Goal: Information Seeking & Learning: Learn about a topic

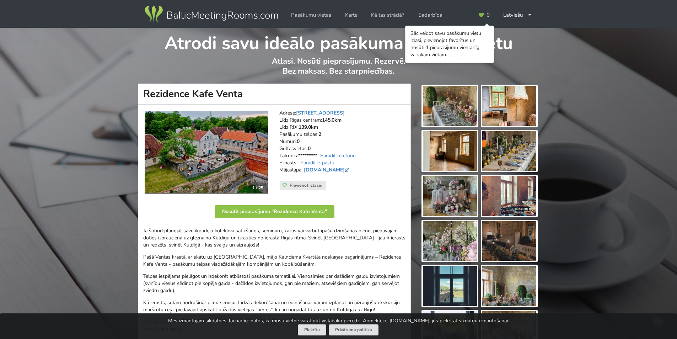
click at [454, 99] on img at bounding box center [450, 106] width 54 height 40
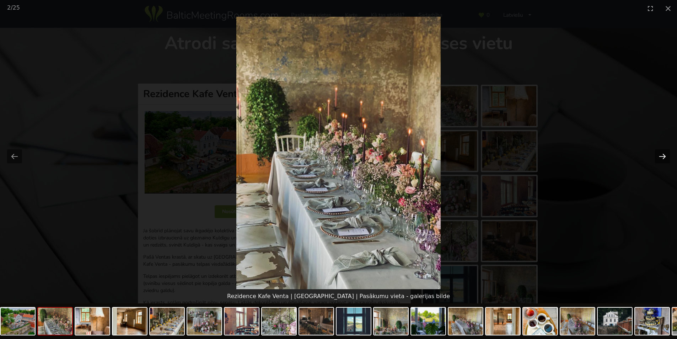
click at [664, 155] on button "Next slide" at bounding box center [662, 156] width 15 height 14
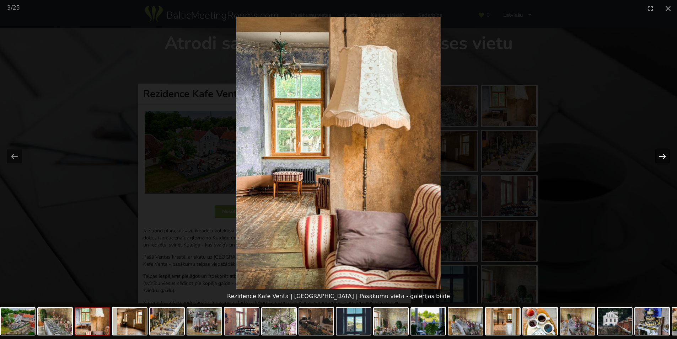
click at [664, 155] on button "Next slide" at bounding box center [662, 156] width 15 height 14
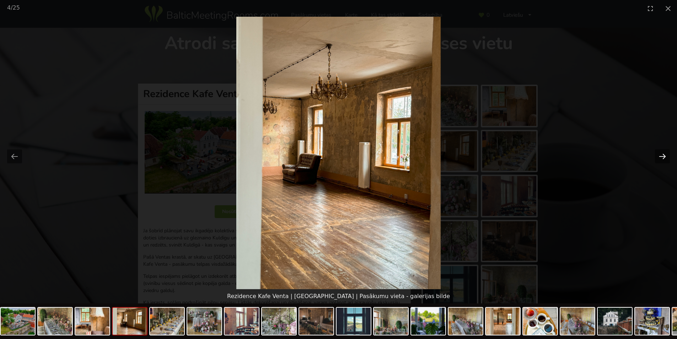
click at [664, 155] on button "Next slide" at bounding box center [662, 156] width 15 height 14
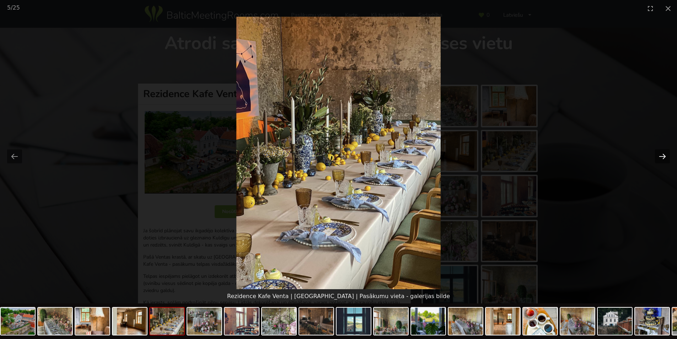
click at [664, 155] on button "Next slide" at bounding box center [662, 156] width 15 height 14
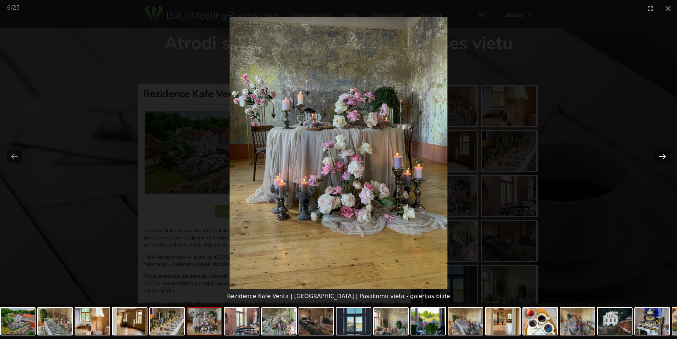
click at [664, 155] on button "Next slide" at bounding box center [662, 156] width 15 height 14
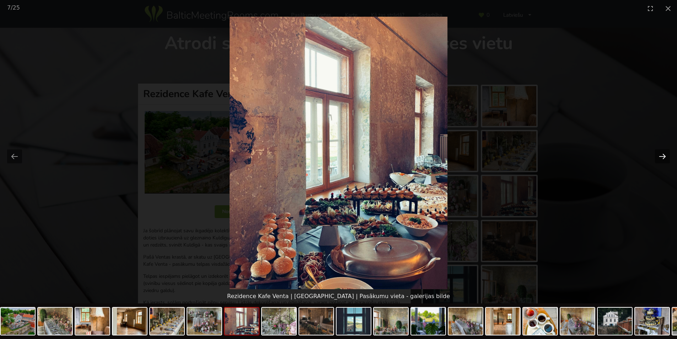
click at [664, 155] on button "Next slide" at bounding box center [662, 156] width 15 height 14
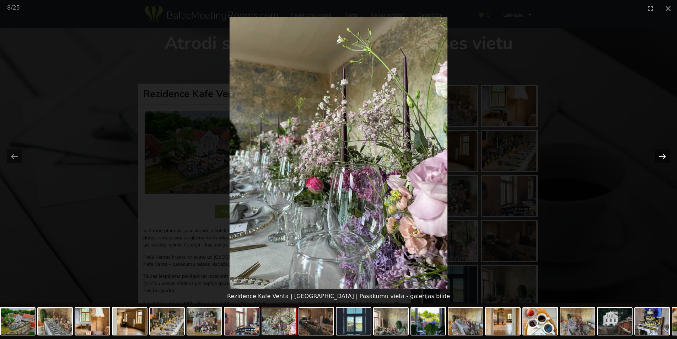
click at [664, 155] on button "Next slide" at bounding box center [662, 156] width 15 height 14
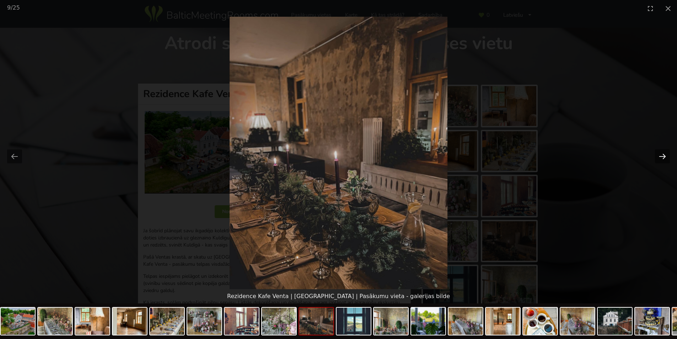
click at [664, 155] on button "Next slide" at bounding box center [662, 156] width 15 height 14
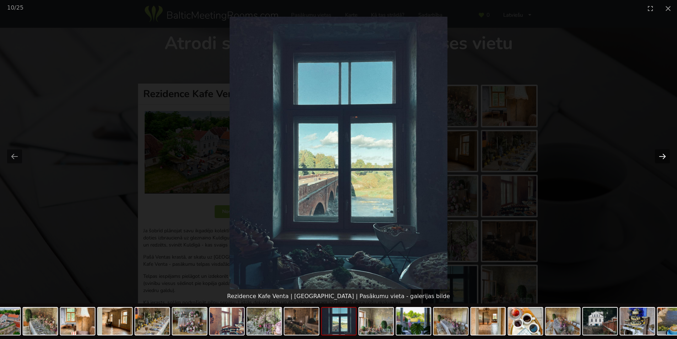
click at [664, 155] on button "Next slide" at bounding box center [662, 156] width 15 height 14
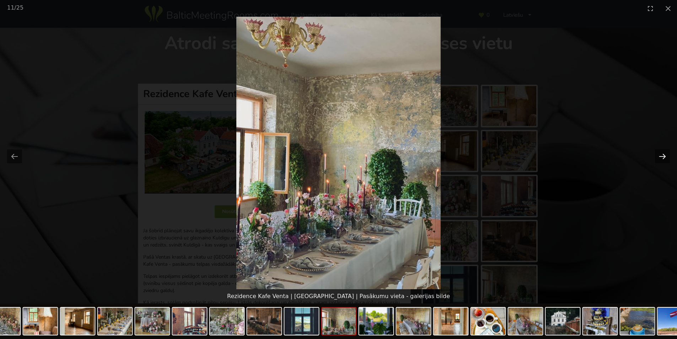
click at [664, 155] on button "Next slide" at bounding box center [662, 156] width 15 height 14
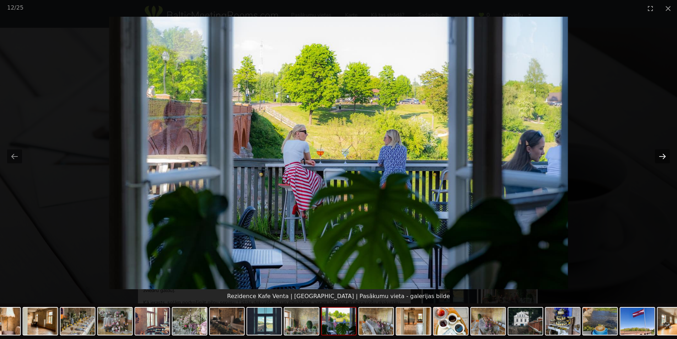
click at [664, 155] on button "Next slide" at bounding box center [662, 156] width 15 height 14
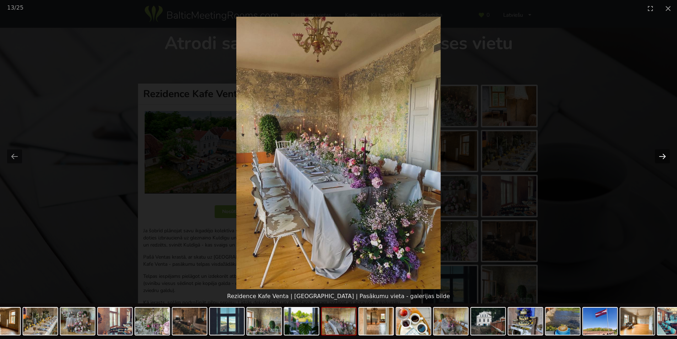
click at [664, 155] on button "Next slide" at bounding box center [662, 156] width 15 height 14
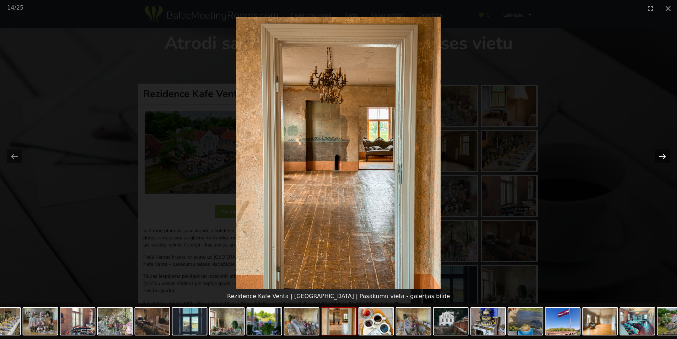
click at [664, 155] on button "Next slide" at bounding box center [662, 156] width 15 height 14
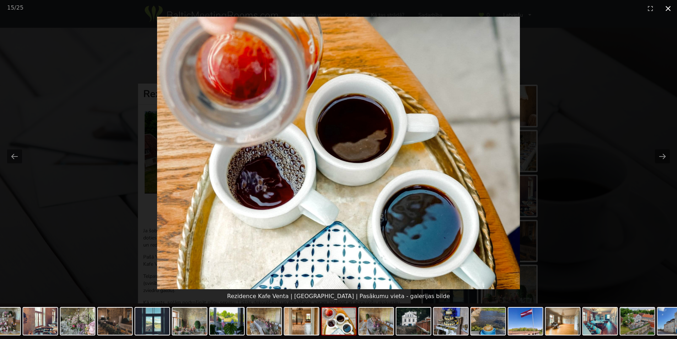
click at [671, 13] on button "Close gallery" at bounding box center [668, 8] width 18 height 17
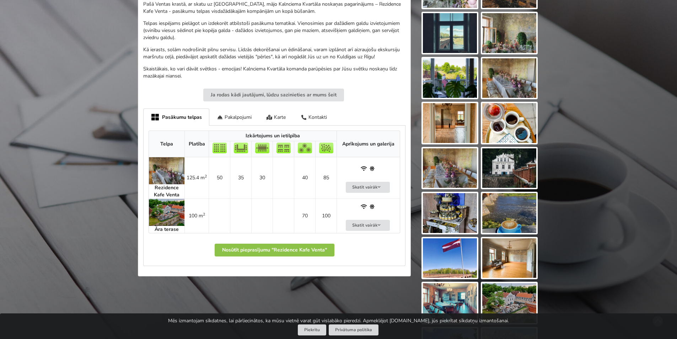
scroll to position [284, 0]
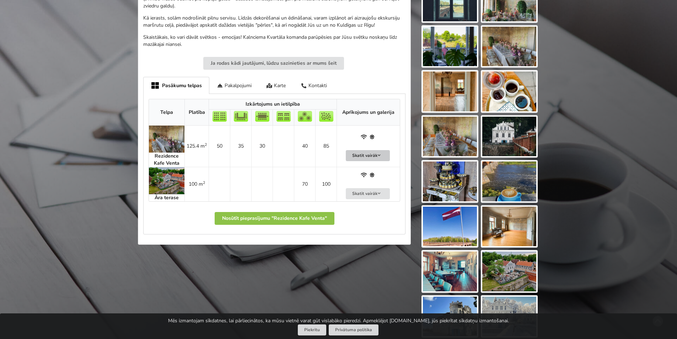
click at [366, 157] on button "Skatīt vairāk" at bounding box center [368, 155] width 44 height 11
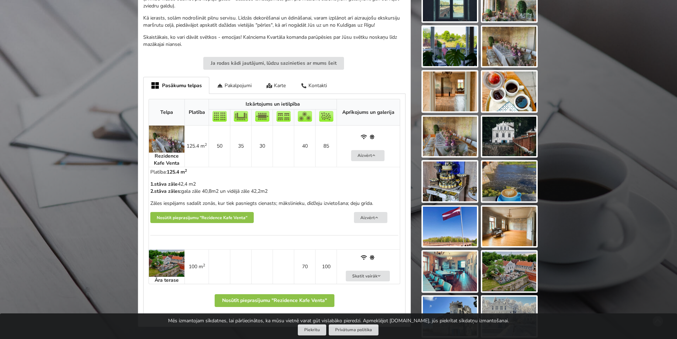
click at [451, 265] on img at bounding box center [450, 271] width 54 height 40
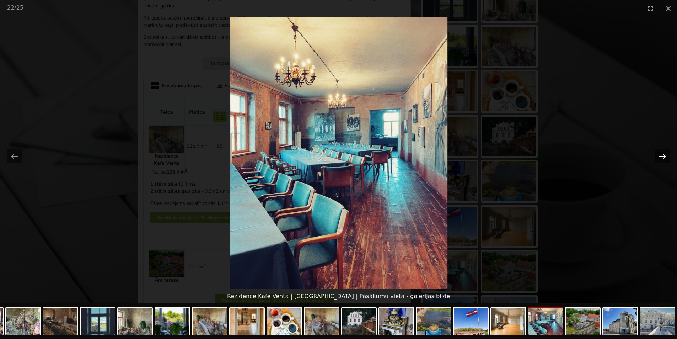
click at [662, 156] on button "Next slide" at bounding box center [662, 156] width 15 height 14
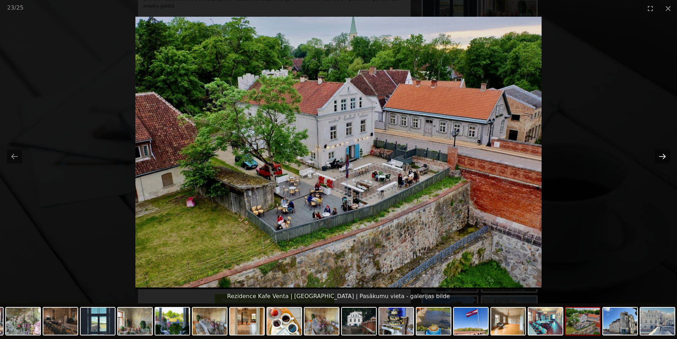
click at [662, 156] on button "Next slide" at bounding box center [662, 156] width 15 height 14
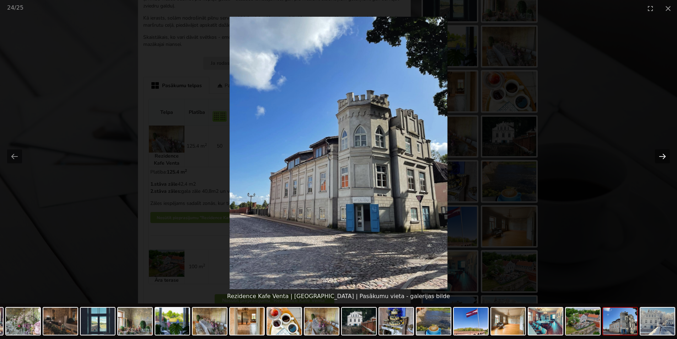
click at [662, 156] on button "Next slide" at bounding box center [662, 156] width 15 height 14
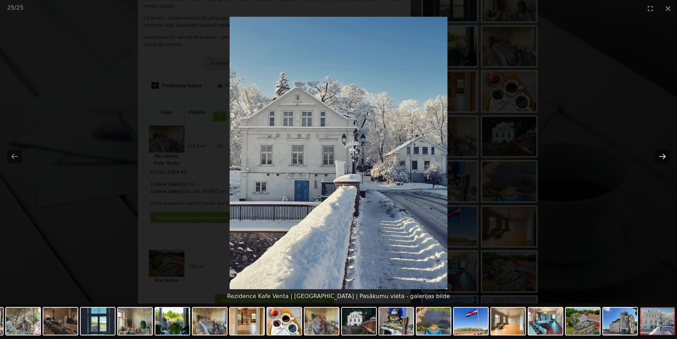
click at [662, 156] on button "Next slide" at bounding box center [662, 156] width 15 height 14
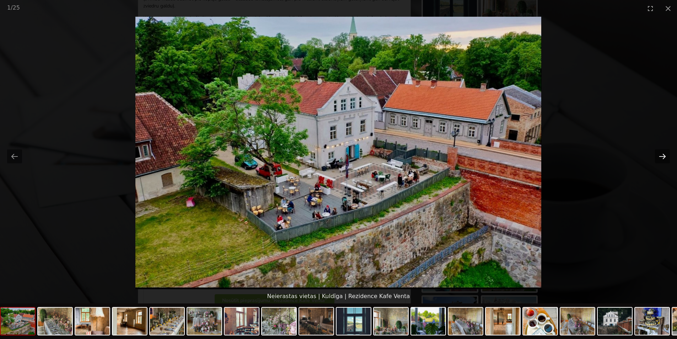
click at [662, 156] on button "Next slide" at bounding box center [662, 156] width 15 height 14
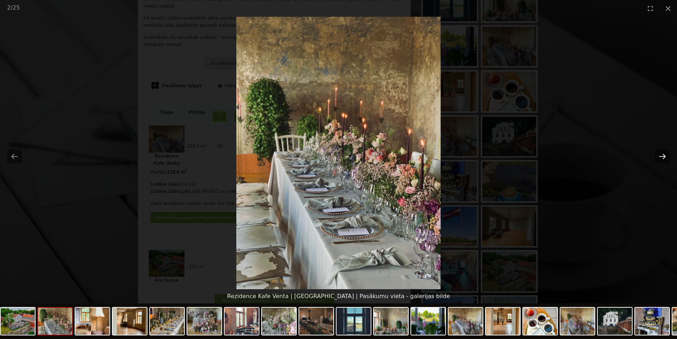
click at [662, 156] on button "Next slide" at bounding box center [662, 156] width 15 height 14
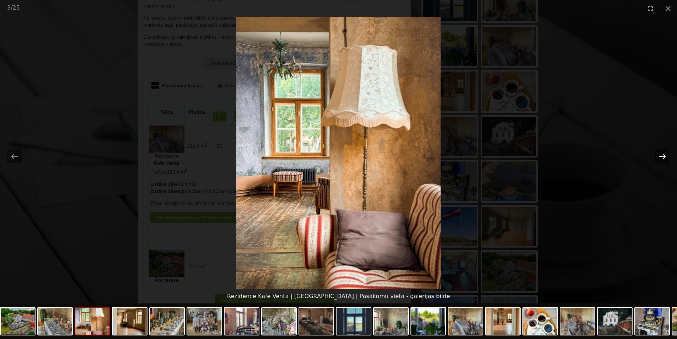
click at [662, 156] on button "Next slide" at bounding box center [662, 156] width 15 height 14
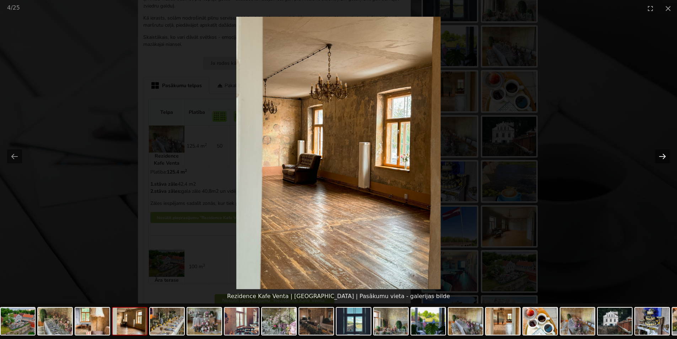
click at [662, 156] on button "Next slide" at bounding box center [662, 156] width 15 height 14
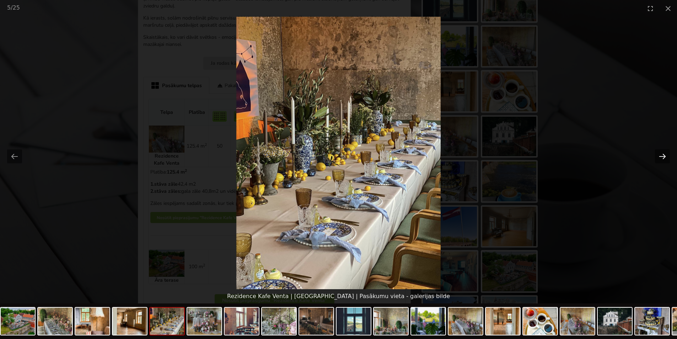
click at [662, 156] on button "Next slide" at bounding box center [662, 156] width 15 height 14
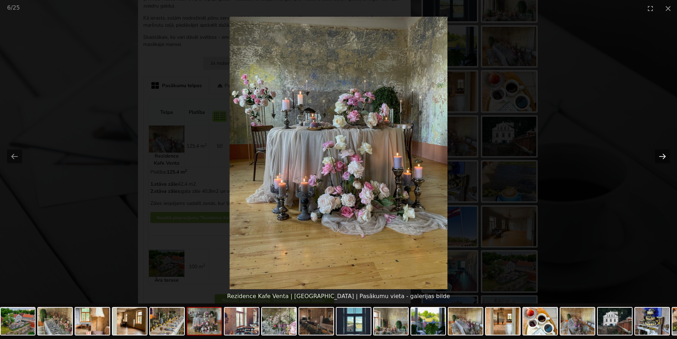
click at [662, 156] on button "Next slide" at bounding box center [662, 156] width 15 height 14
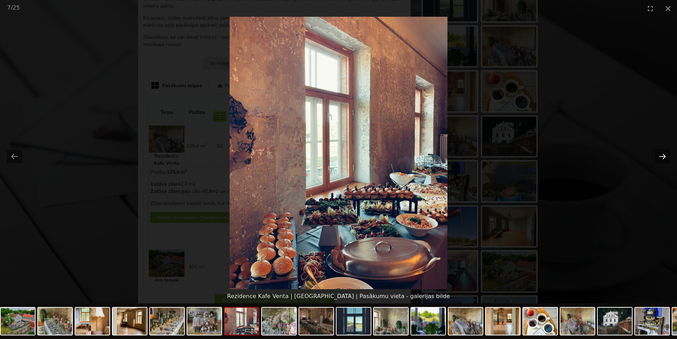
click at [662, 156] on button "Next slide" at bounding box center [662, 156] width 15 height 14
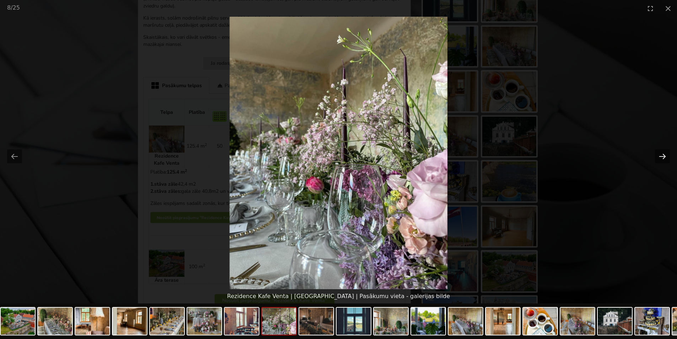
click at [662, 156] on button "Next slide" at bounding box center [662, 156] width 15 height 14
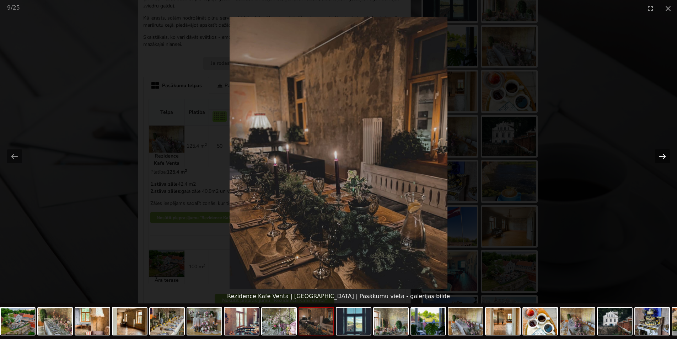
click at [662, 156] on button "Next slide" at bounding box center [662, 156] width 15 height 14
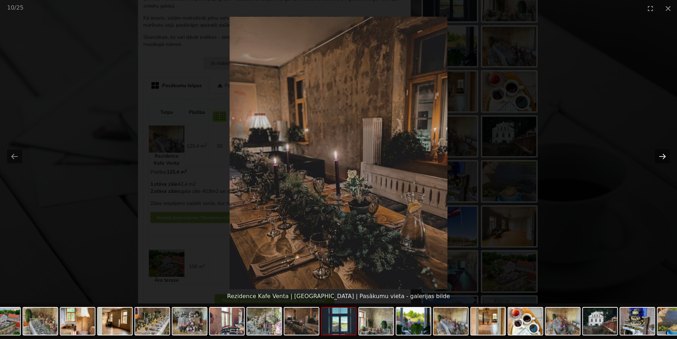
click at [662, 156] on button "Next slide" at bounding box center [662, 156] width 15 height 14
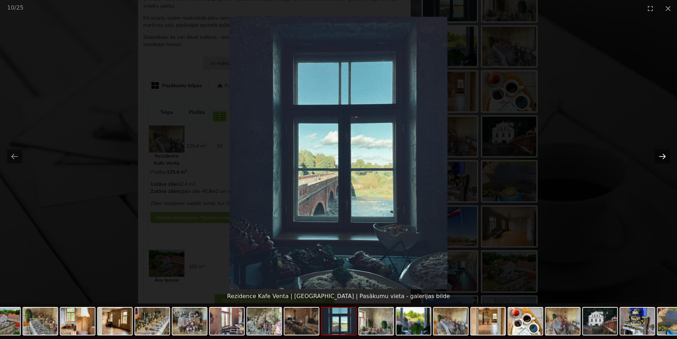
click at [662, 156] on button "Next slide" at bounding box center [662, 156] width 15 height 14
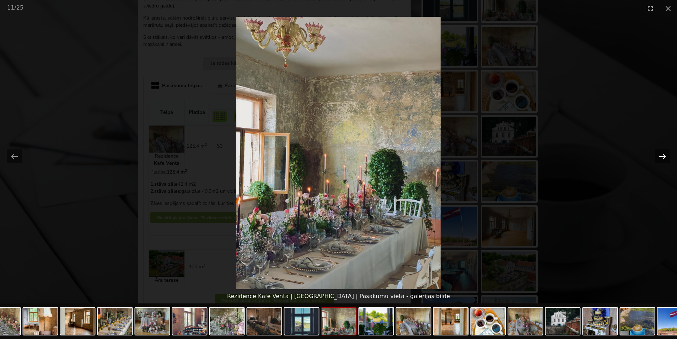
click at [662, 156] on button "Next slide" at bounding box center [662, 156] width 15 height 14
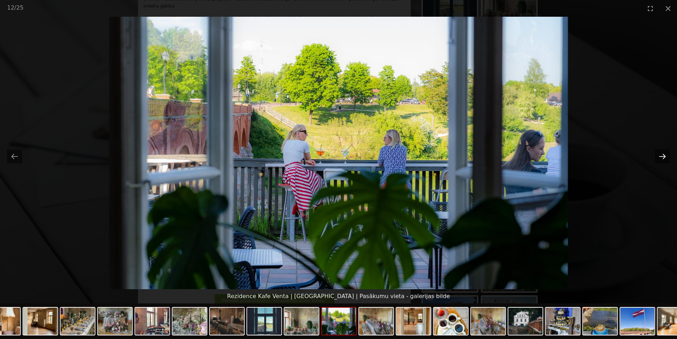
click at [662, 156] on button "Next slide" at bounding box center [662, 156] width 15 height 14
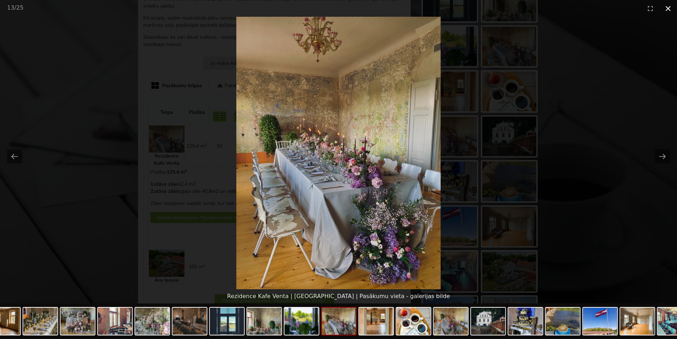
click at [665, 9] on button "Close gallery" at bounding box center [668, 8] width 18 height 17
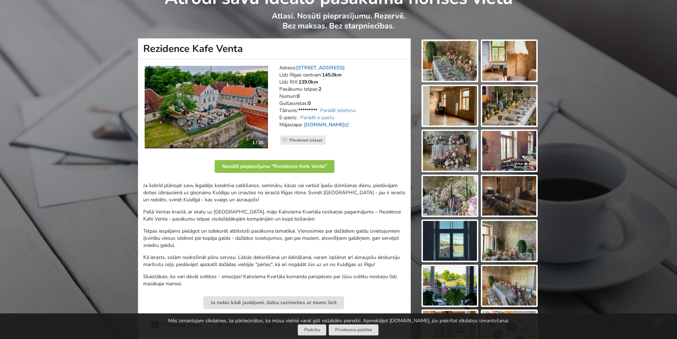
scroll to position [0, 0]
